Goal: Task Accomplishment & Management: Manage account settings

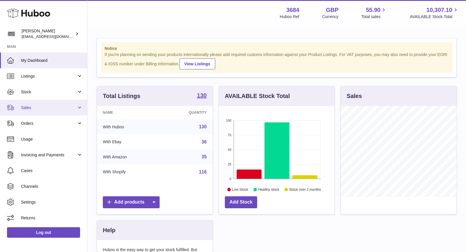
scroll to position [91, 116]
click at [50, 106] on span "Sales" at bounding box center [49, 108] width 56 height 6
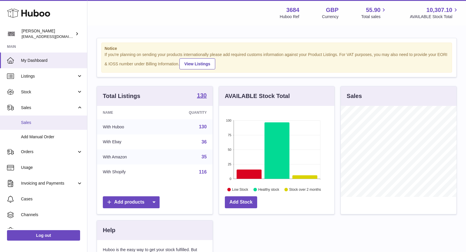
click at [46, 124] on span "Sales" at bounding box center [52, 123] width 62 height 6
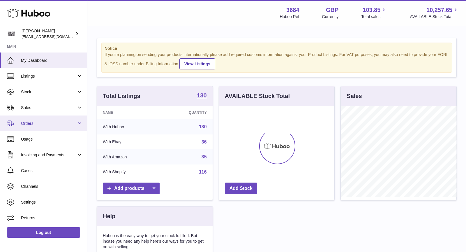
scroll to position [91, 116]
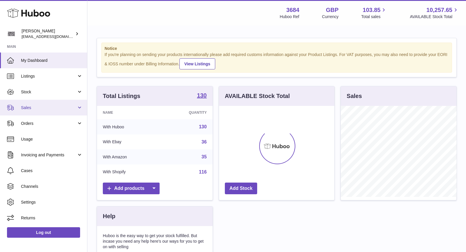
click at [50, 111] on link "Sales" at bounding box center [43, 108] width 87 height 16
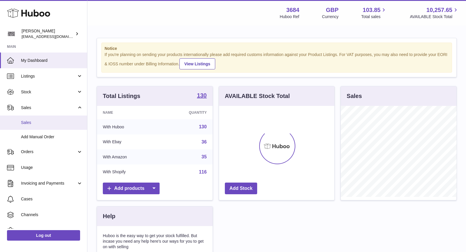
click at [47, 124] on span "Sales" at bounding box center [52, 123] width 62 height 6
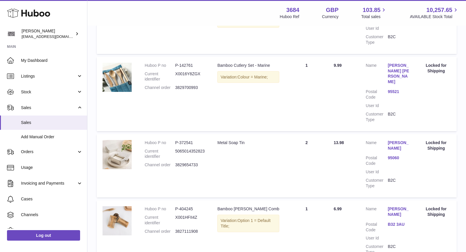
scroll to position [154, 0]
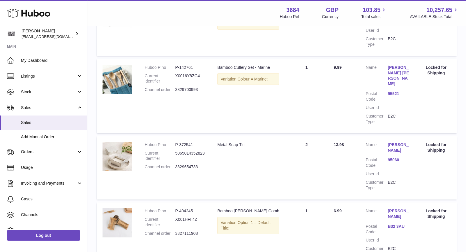
drag, startPoint x: 204, startPoint y: 157, endPoint x: 145, endPoint y: 157, distance: 58.3
click at [145, 157] on dl "Huboo P no P-372541 Current identifier 5065014352823 Channel order 3829654733" at bounding box center [175, 157] width 61 height 31
copy dl "Channel order 3829654733"
click at [50, 149] on span "Orders" at bounding box center [49, 152] width 56 height 6
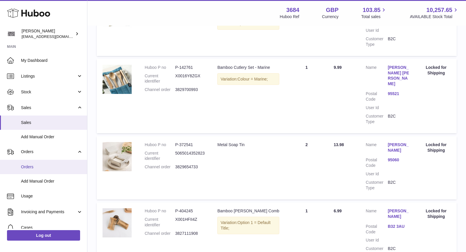
click at [50, 166] on span "Orders" at bounding box center [52, 167] width 62 height 6
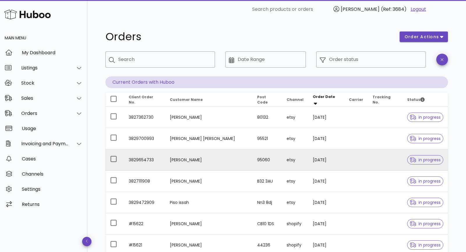
click at [221, 159] on td "Savannah Benefield" at bounding box center [208, 159] width 87 height 21
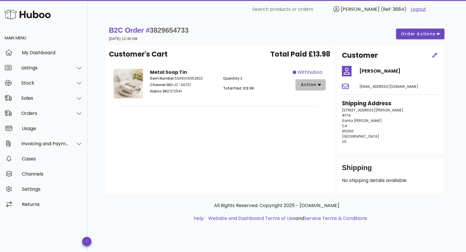
click at [320, 86] on icon "button" at bounding box center [319, 84] width 3 height 5
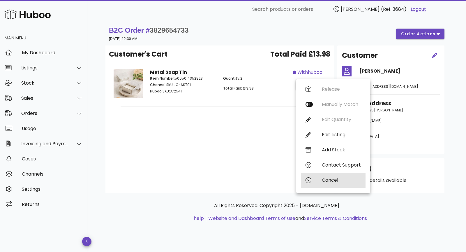
click at [337, 177] on div "Cancel" at bounding box center [341, 180] width 39 height 6
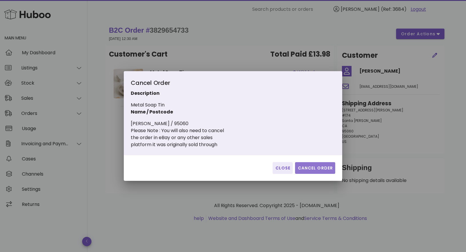
click at [325, 168] on span "Cancel Order" at bounding box center [316, 168] width 36 height 6
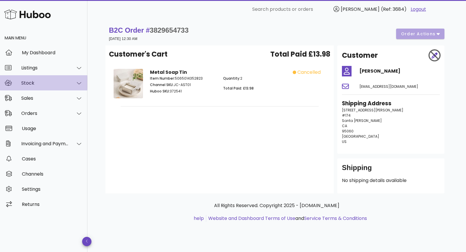
click at [38, 85] on div "Stock" at bounding box center [45, 83] width 48 height 6
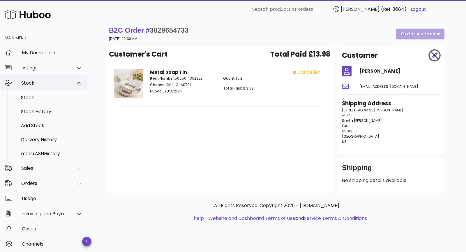
click at [40, 83] on div "Stock" at bounding box center [45, 83] width 48 height 6
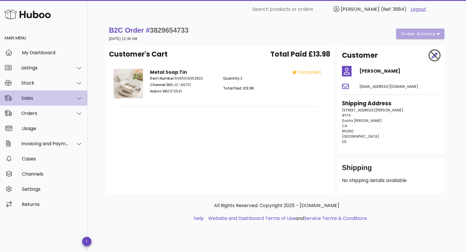
click at [37, 97] on div "Sales" at bounding box center [45, 98] width 48 height 6
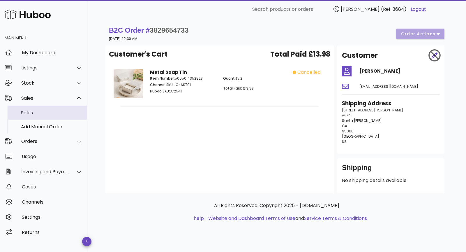
click at [40, 113] on div "Sales" at bounding box center [52, 113] width 62 height 6
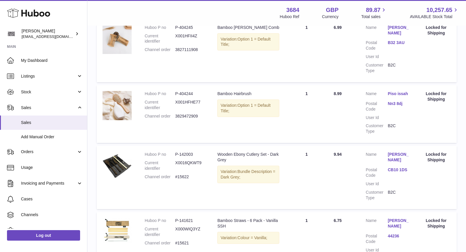
scroll to position [385, 0]
